Goal: Information Seeking & Learning: Find specific fact

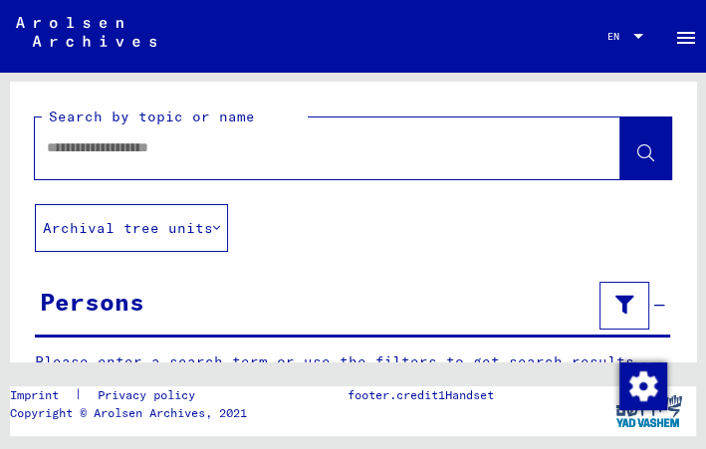
click at [303, 154] on input "text" at bounding box center [310, 147] width 526 height 21
type input "*"
type input "**********"
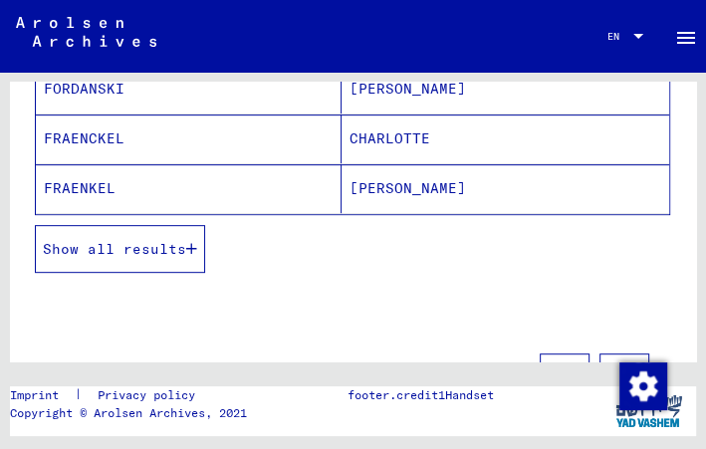
scroll to position [420, 0]
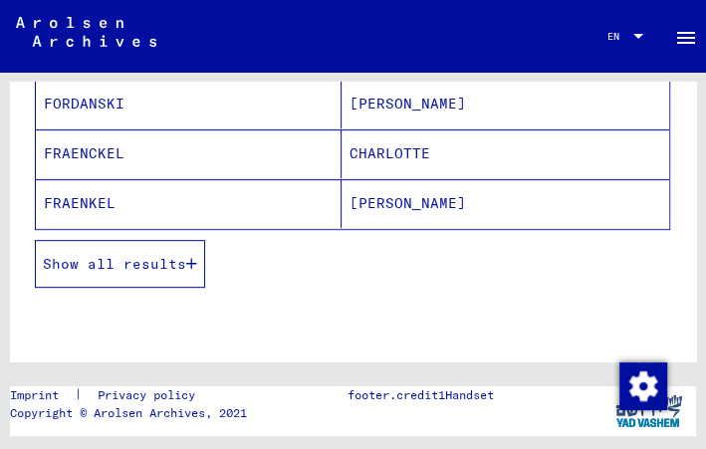
click at [148, 264] on button "Show all results" at bounding box center [120, 264] width 170 height 48
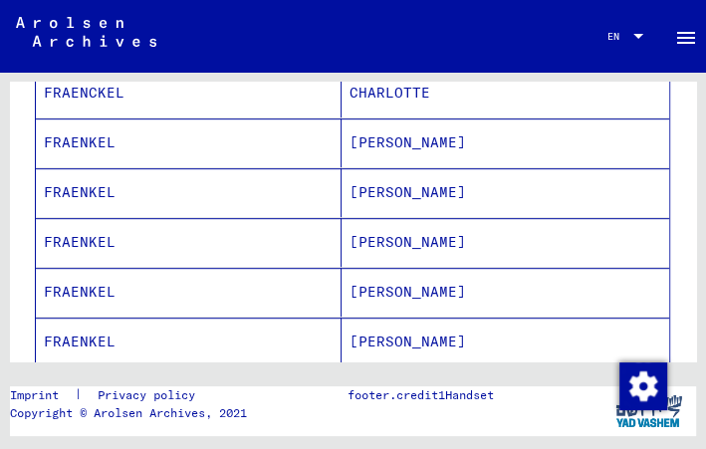
scroll to position [482, 0]
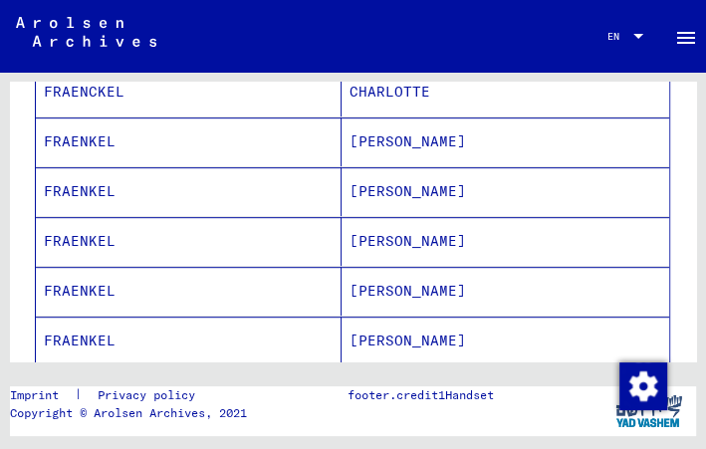
click at [148, 267] on mat-cell "FRAENKEL" at bounding box center [189, 291] width 306 height 49
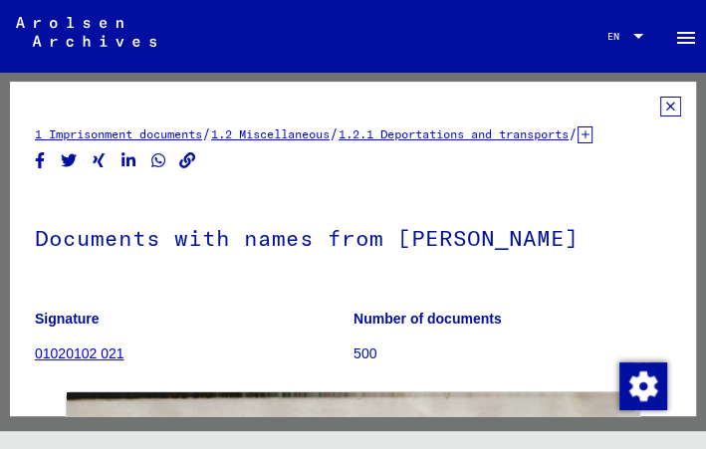
click at [660, 107] on icon at bounding box center [670, 107] width 21 height 20
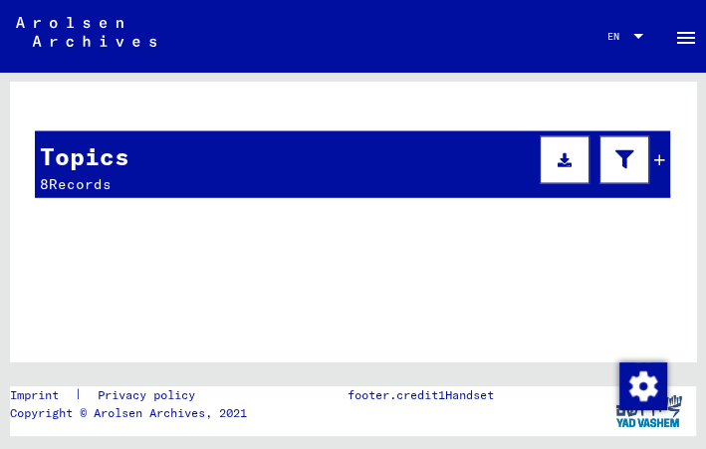
scroll to position [1697, 0]
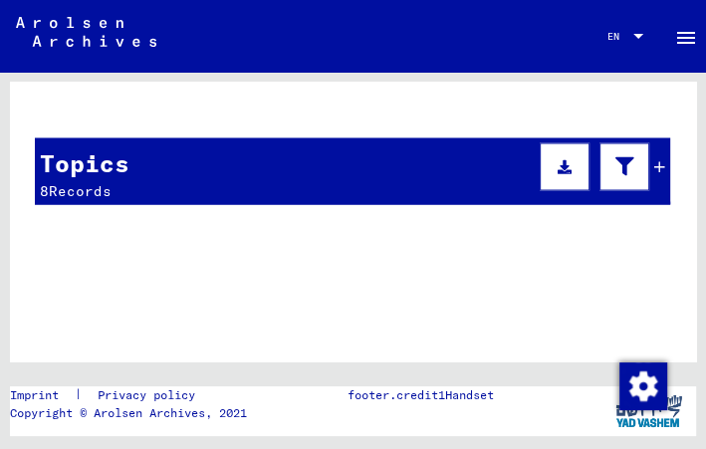
click at [654, 159] on icon at bounding box center [659, 166] width 11 height 14
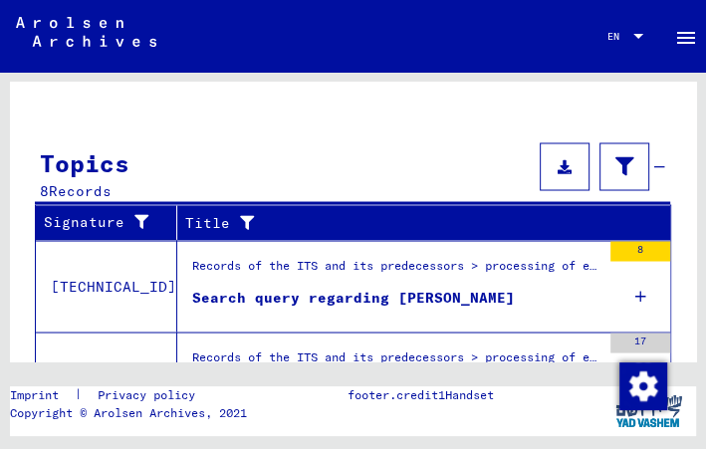
click at [278, 256] on div "Records of the ITS and its predecessors > processing of enquiries > case-relate…" at bounding box center [396, 270] width 408 height 28
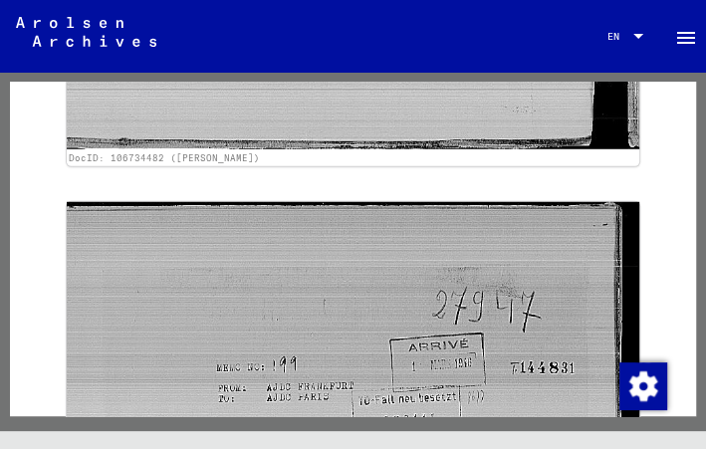
scroll to position [6063, 0]
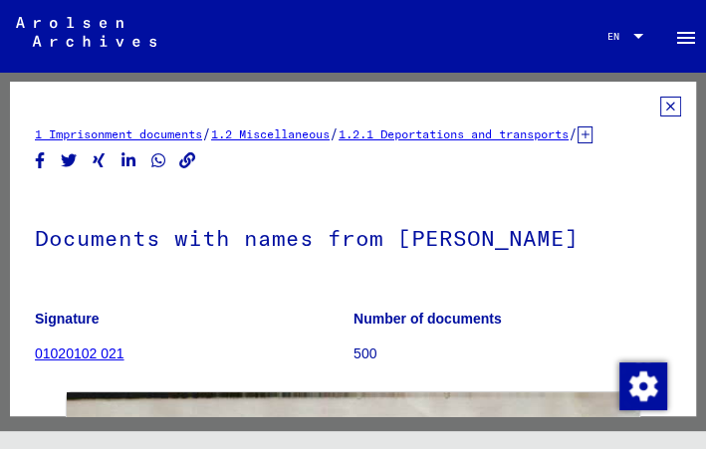
click at [660, 107] on icon at bounding box center [670, 107] width 21 height 20
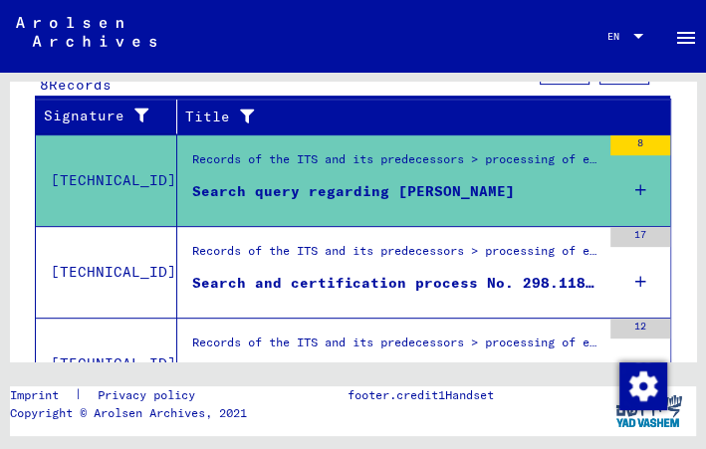
scroll to position [378, 0]
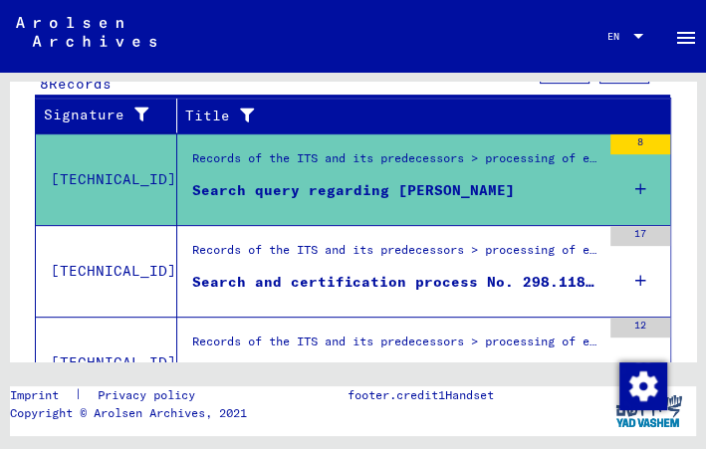
click at [330, 272] on div "Search and certification process No. 298.118 for [PERSON_NAME] born [DEMOGRAPHI…" at bounding box center [396, 282] width 408 height 21
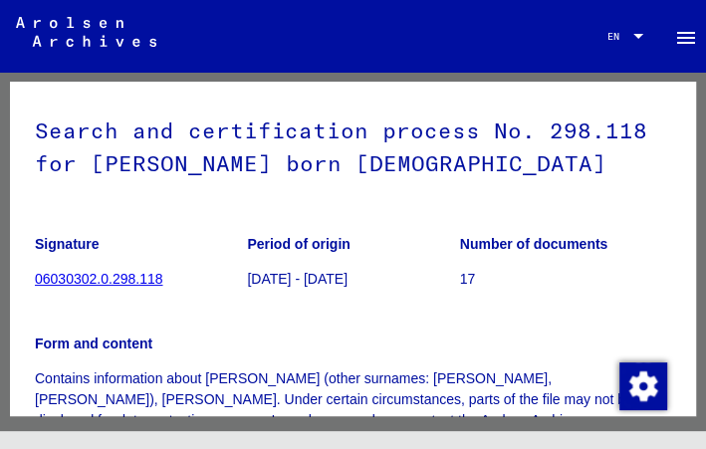
scroll to position [126, 0]
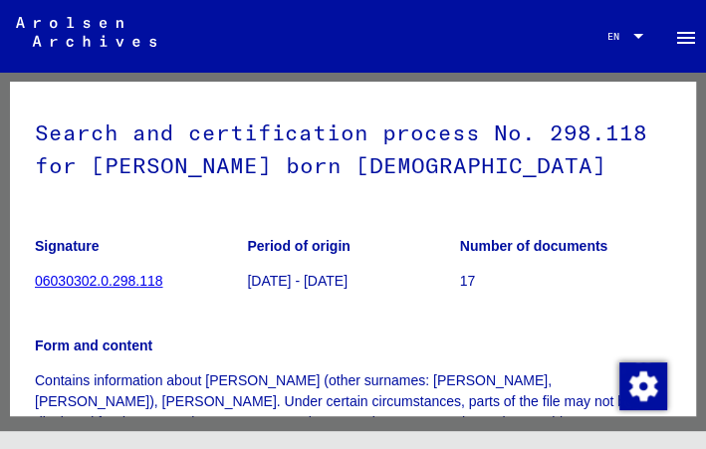
click at [102, 279] on link "06030302.0.298.118" at bounding box center [98, 281] width 127 height 16
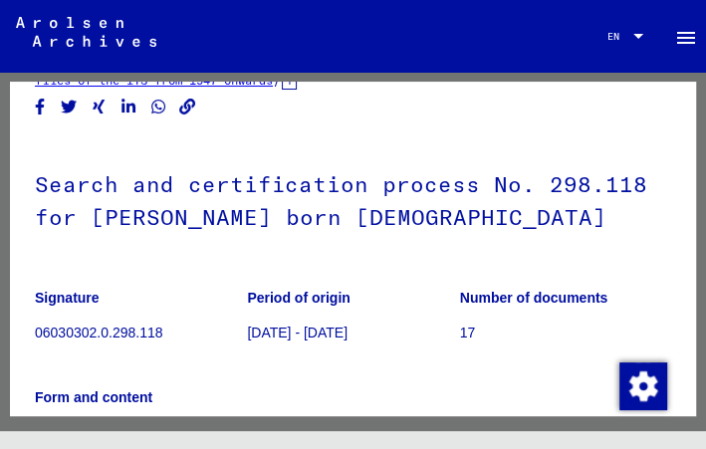
scroll to position [59, 0]
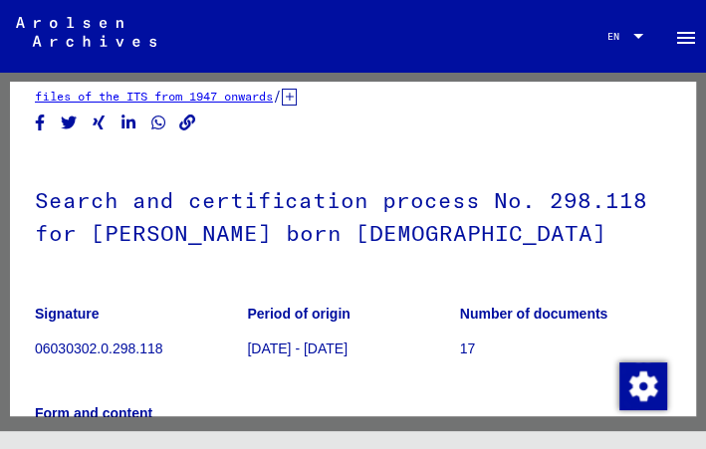
click at [93, 347] on icon at bounding box center [83, 369] width 50 height 80
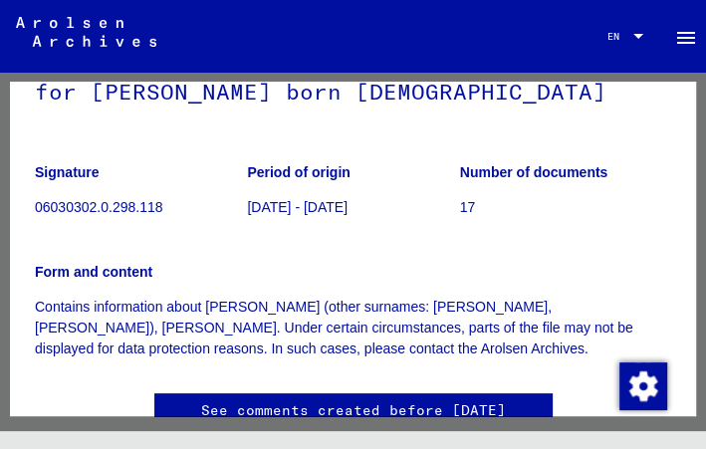
scroll to position [0, 0]
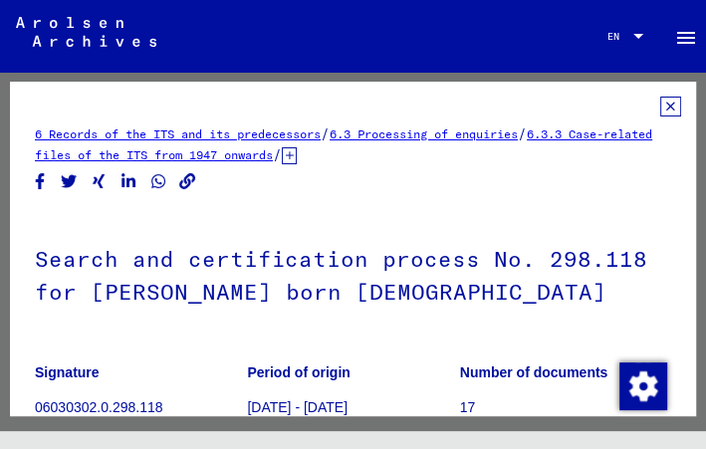
click at [660, 109] on icon at bounding box center [670, 107] width 21 height 20
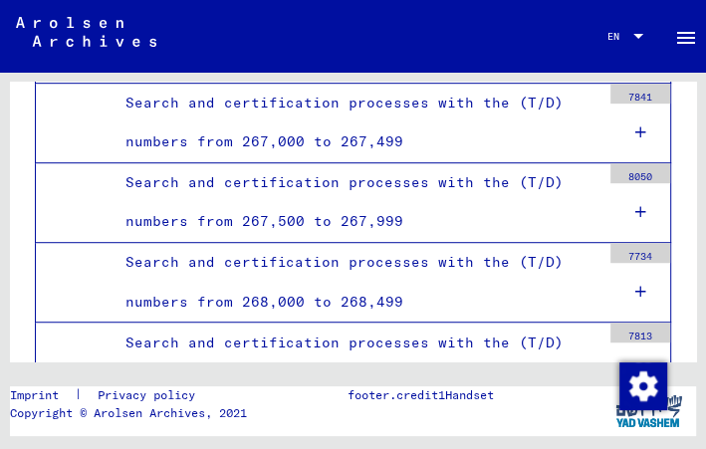
scroll to position [4145, 0]
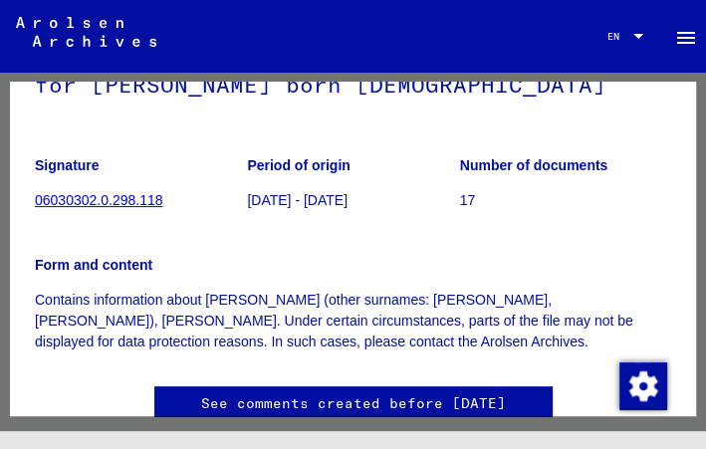
scroll to position [210, 0]
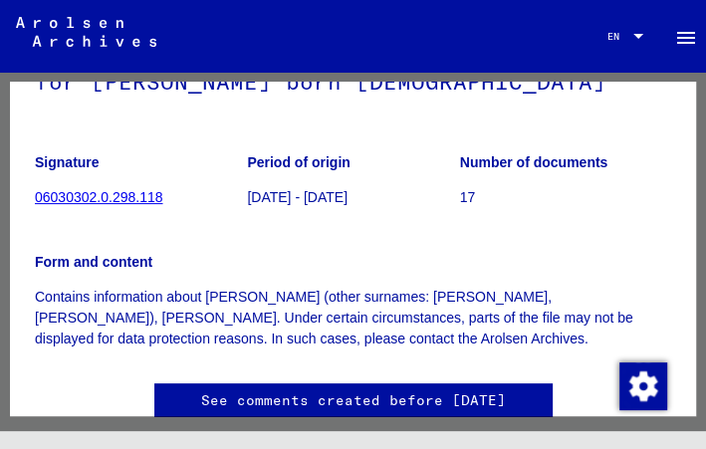
click at [116, 193] on link "06030302.0.298.118" at bounding box center [98, 197] width 127 height 16
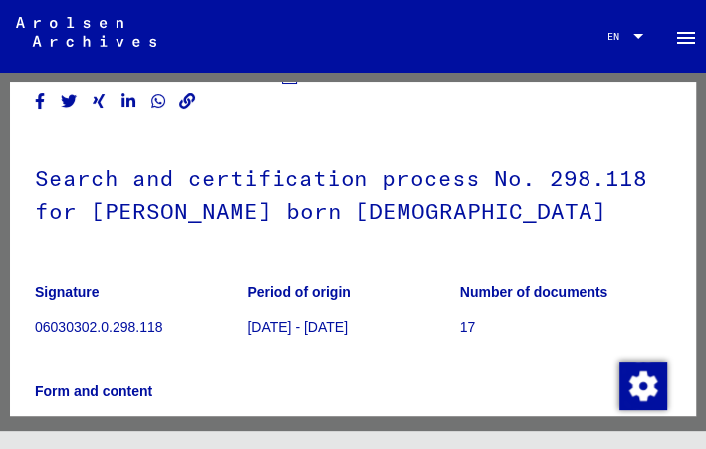
scroll to position [86, 0]
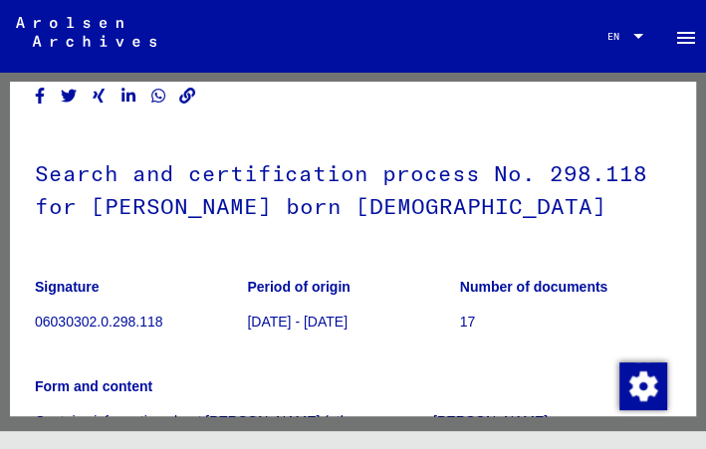
click at [84, 335] on icon at bounding box center [83, 369] width 50 height 80
click at [101, 331] on icon at bounding box center [83, 369] width 50 height 80
click at [73, 346] on icon at bounding box center [83, 369] width 50 height 80
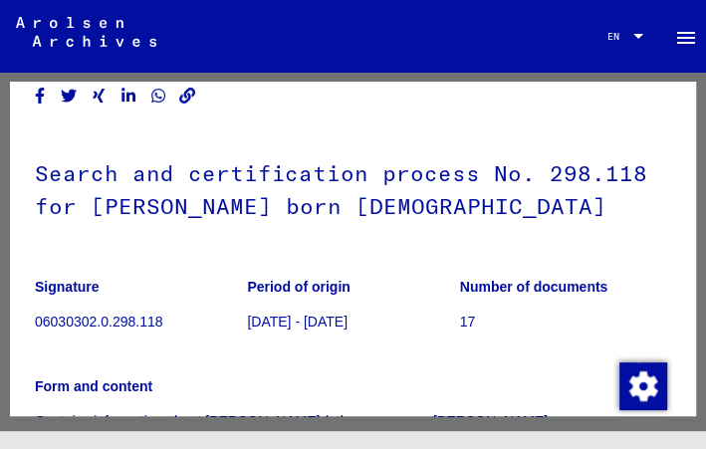
click at [73, 346] on icon at bounding box center [83, 369] width 50 height 80
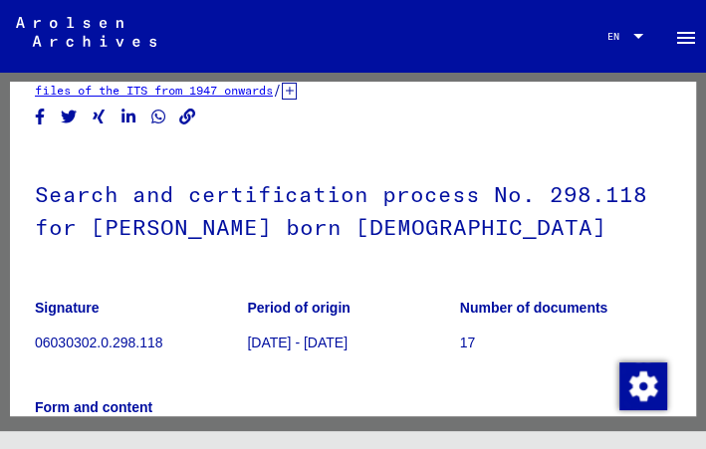
scroll to position [0, 0]
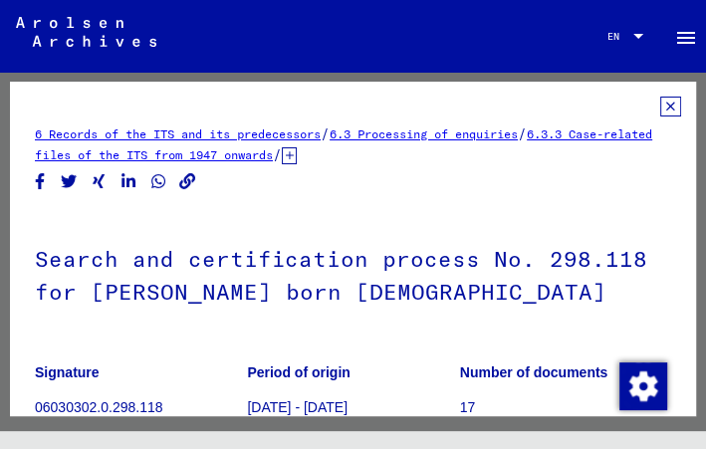
click at [660, 114] on icon at bounding box center [670, 107] width 21 height 20
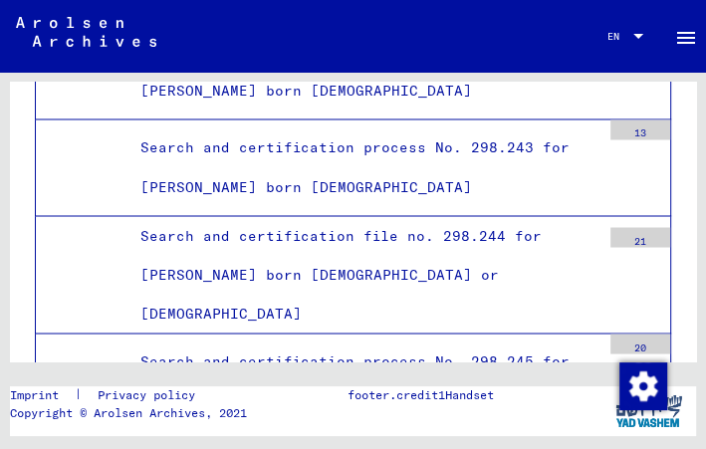
scroll to position [33883, 0]
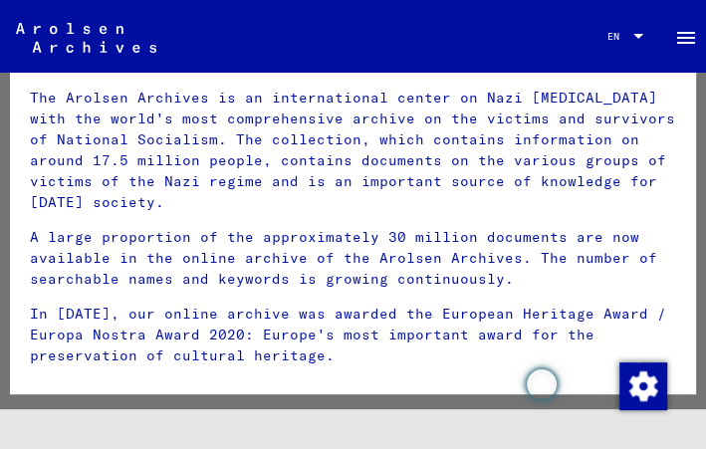
scroll to position [74, 0]
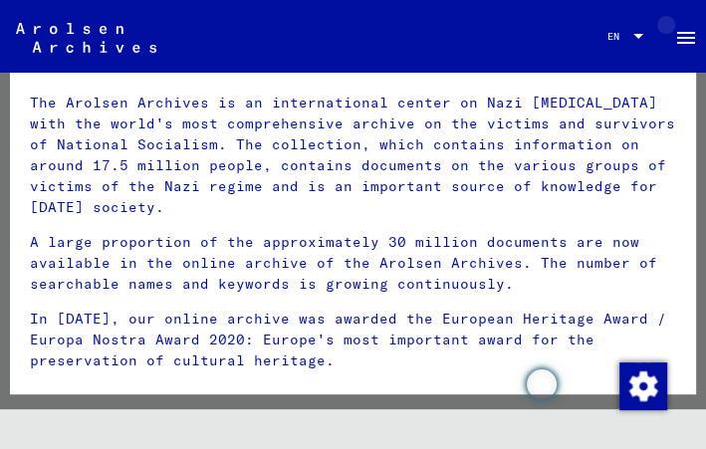
click at [685, 48] on mat-icon "menu" at bounding box center [686, 38] width 24 height 24
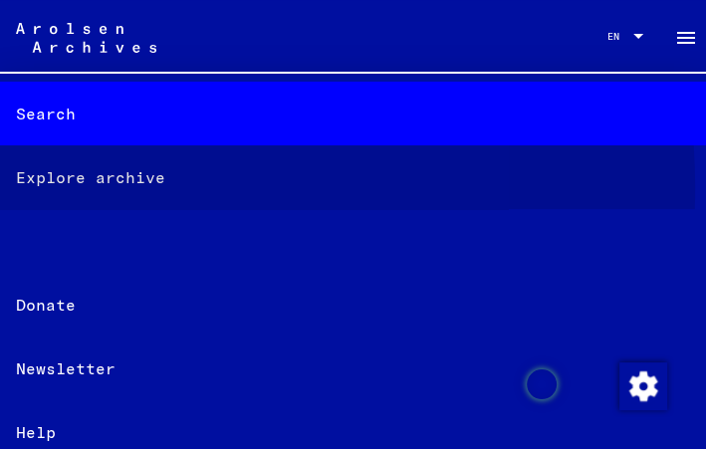
click at [89, 187] on font "Explore archive" at bounding box center [90, 177] width 149 height 24
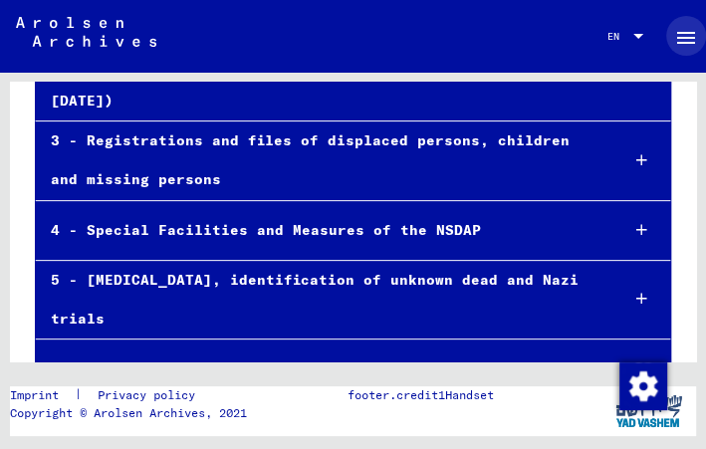
scroll to position [387, 0]
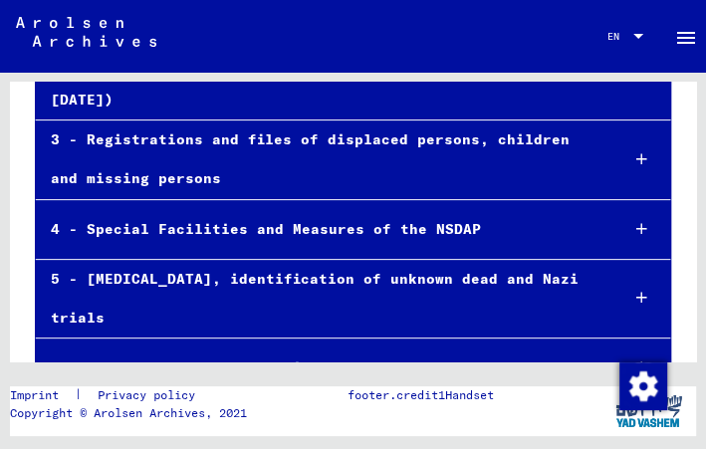
click at [257, 122] on div "3 - Registrations and files of displaced persons, children and missing persons" at bounding box center [319, 159] width 566 height 78
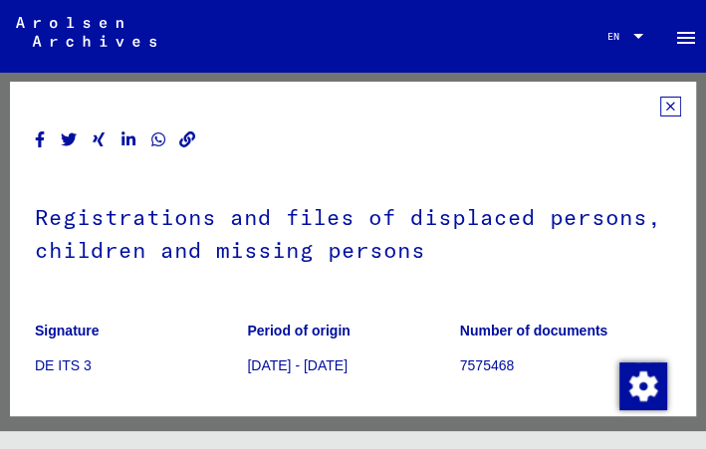
click at [62, 32] on img at bounding box center [86, 32] width 140 height 30
